Goal: Task Accomplishment & Management: Manage account settings

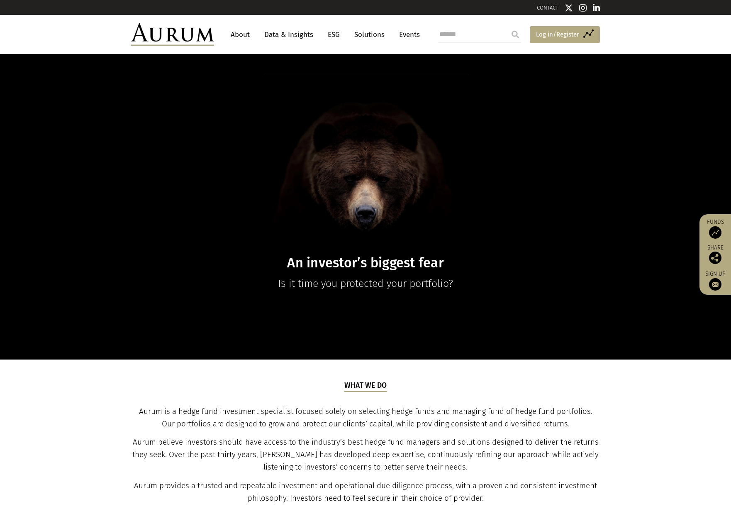
click at [564, 34] on span "Log in/Register" at bounding box center [557, 34] width 43 height 10
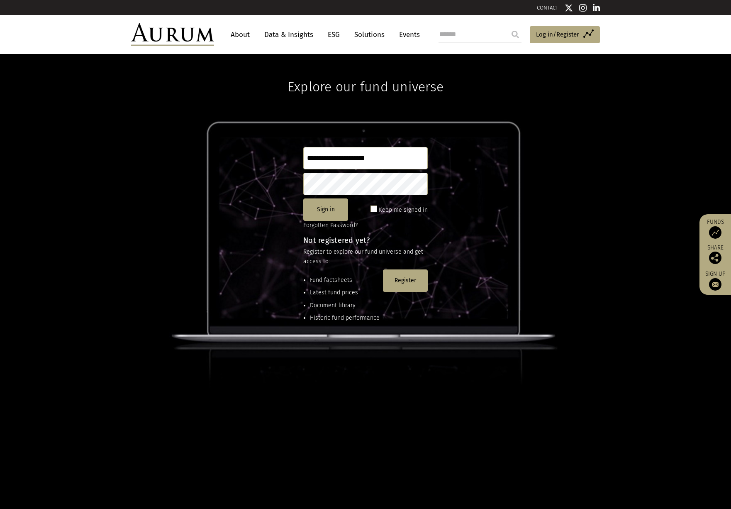
click at [351, 157] on input "**********" at bounding box center [365, 158] width 124 height 22
type input "**********"
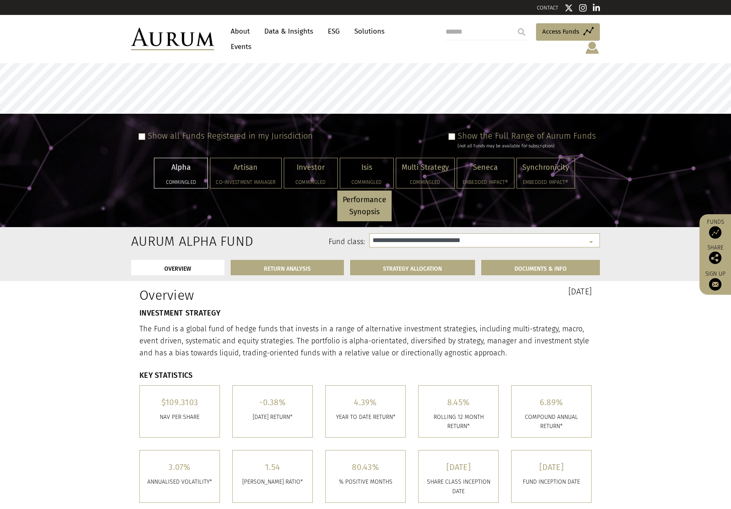
select select "**********"
